Goal: Information Seeking & Learning: Check status

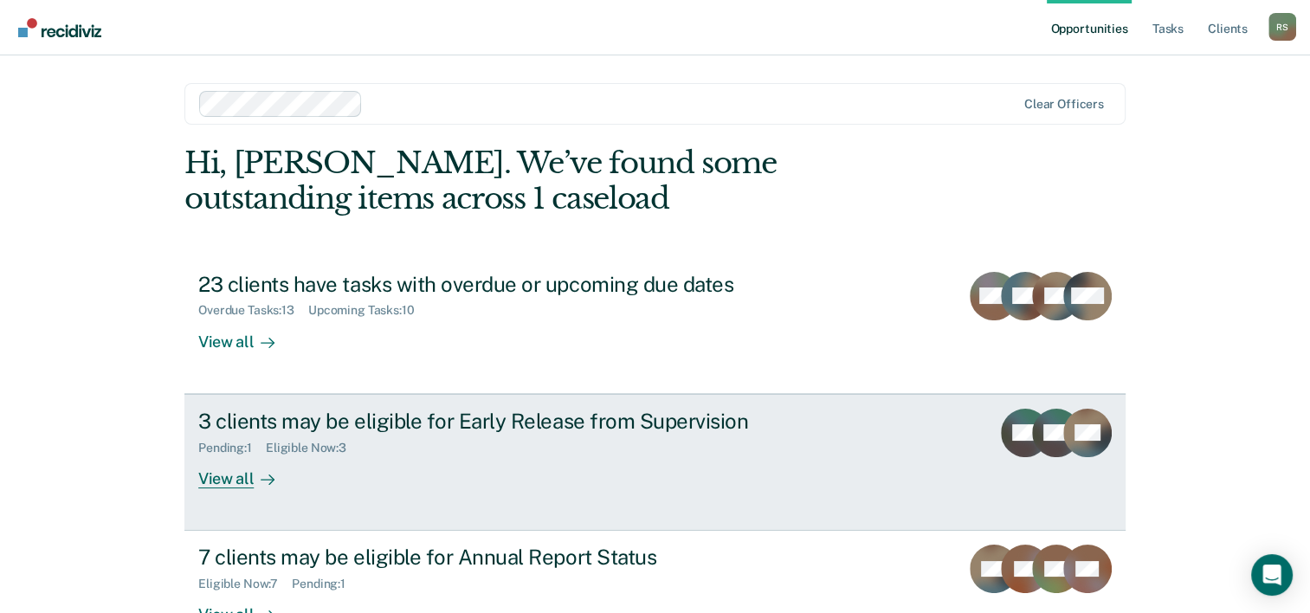
click at [311, 409] on div "3 clients may be eligible for Early Release from Supervision" at bounding box center [502, 421] width 608 height 25
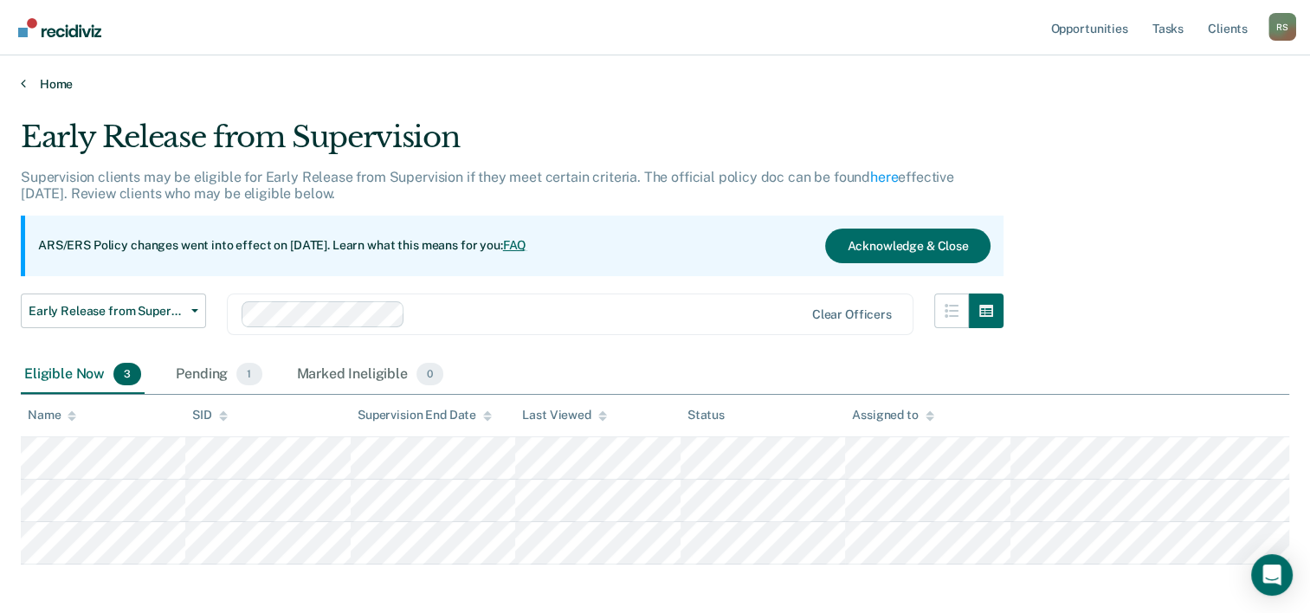
click at [49, 87] on link "Home" at bounding box center [655, 84] width 1269 height 16
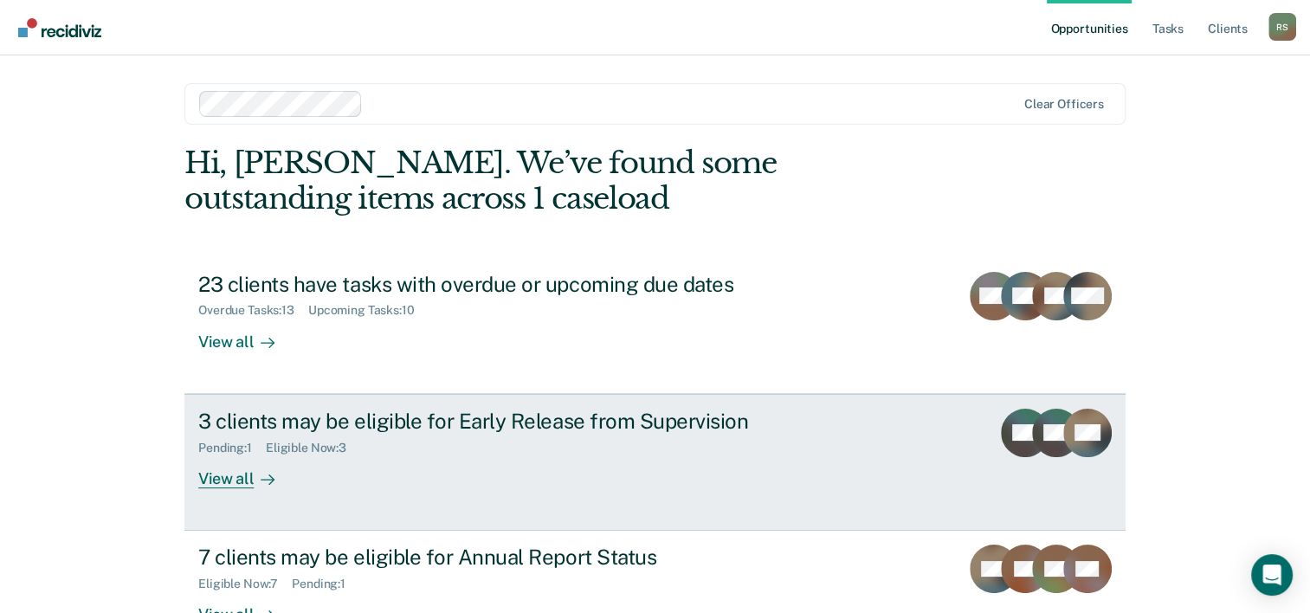
scroll to position [87, 0]
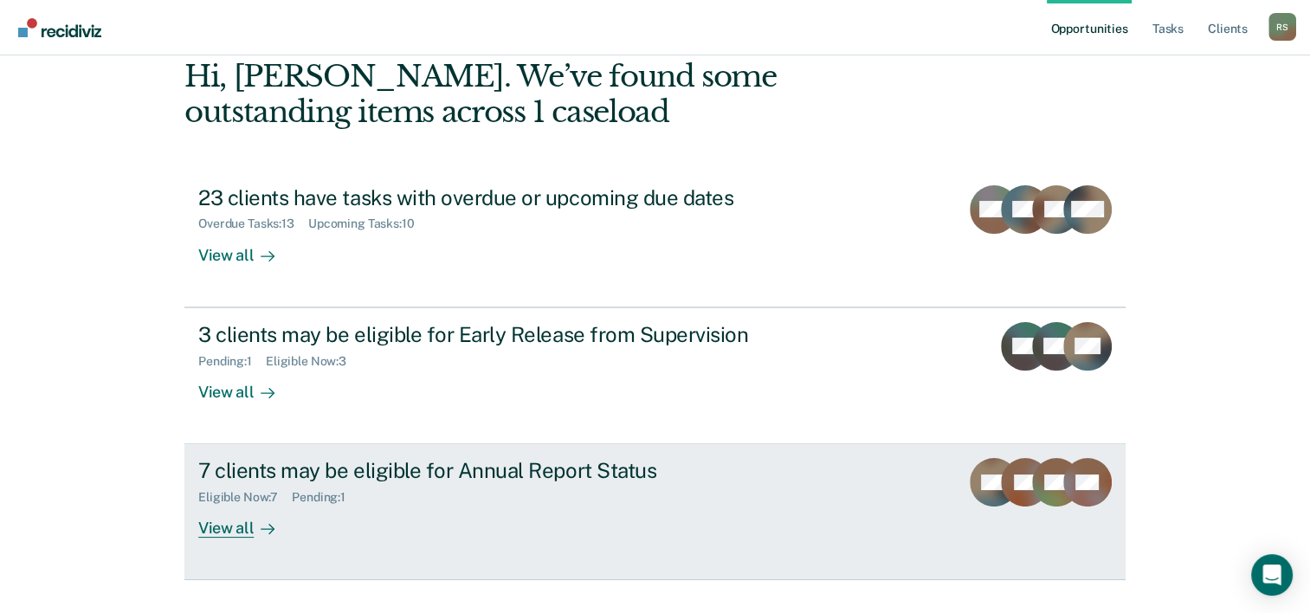
click at [364, 475] on div "7 clients may be eligible for Annual Report Status" at bounding box center [502, 470] width 608 height 25
